Goal: Task Accomplishment & Management: Use online tool/utility

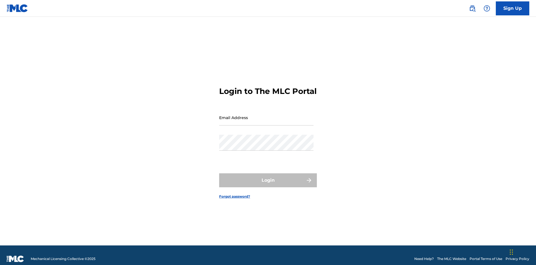
scroll to position [7, 0]
click at [266, 115] on input "Email Address" at bounding box center [266, 117] width 94 height 16
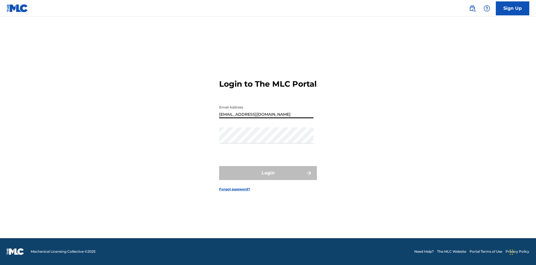
type input "[EMAIL_ADDRESS][DOMAIN_NAME]"
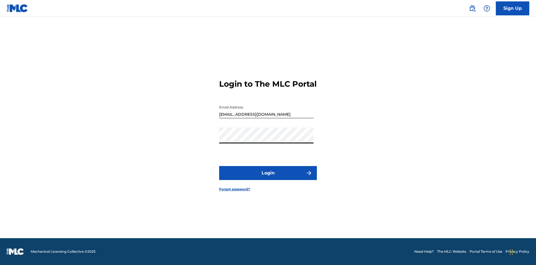
click at [268, 177] on button "Login" at bounding box center [268, 173] width 98 height 14
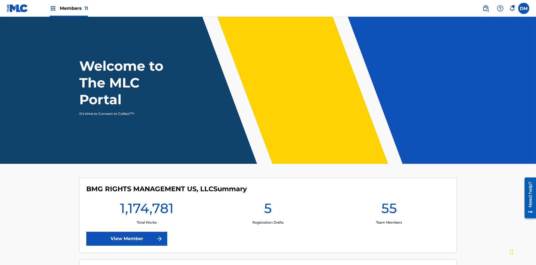
click at [69, 8] on span "Members 11" at bounding box center [74, 8] width 28 height 6
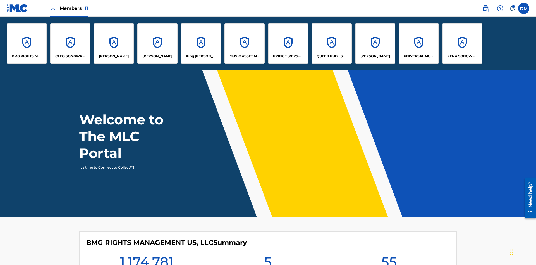
click at [27, 56] on p "BMG RIGHTS MANAGEMENT US, LLC" at bounding box center [27, 56] width 30 height 5
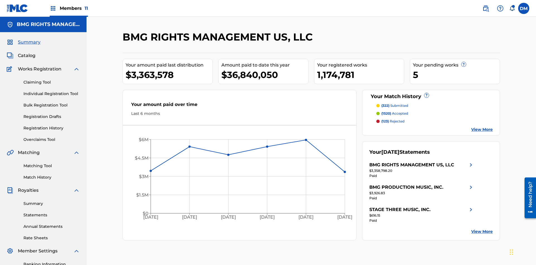
click at [52, 136] on link "Overclaims Tool" at bounding box center [51, 139] width 56 height 6
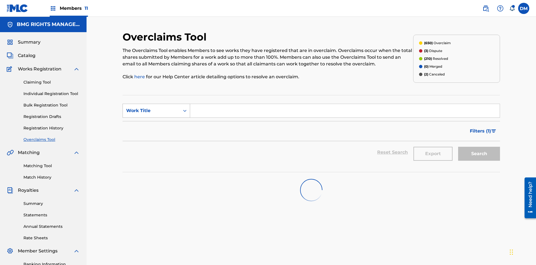
click at [151, 107] on div "Work Title" at bounding box center [151, 110] width 50 height 7
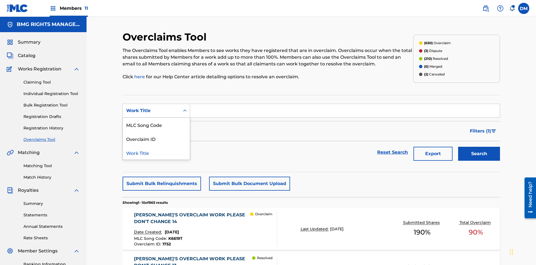
click at [156, 117] on div "MLC Song Code" at bounding box center [156, 124] width 67 height 14
click at [479, 147] on button "Search" at bounding box center [479, 154] width 42 height 14
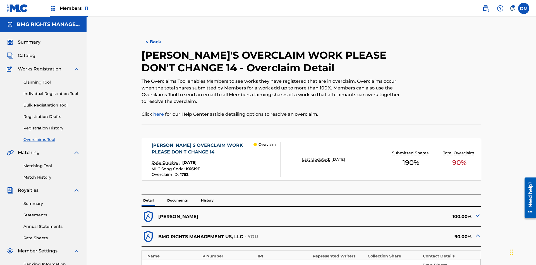
type input "61"
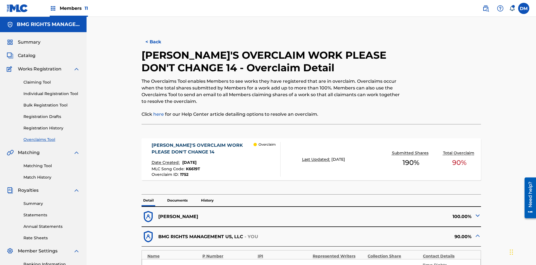
type input "36"
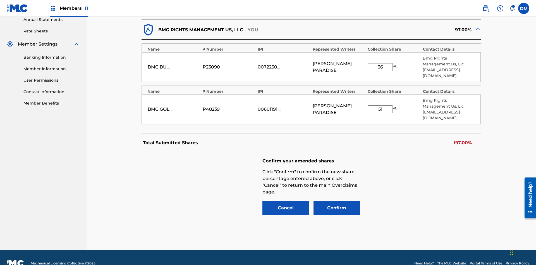
click at [337, 201] on button "Confirm" at bounding box center [336, 208] width 47 height 14
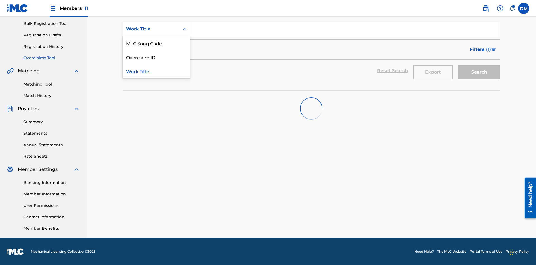
click at [156, 50] on div "MLC Song Code" at bounding box center [156, 43] width 67 height 14
